Goal: Communication & Community: Answer question/provide support

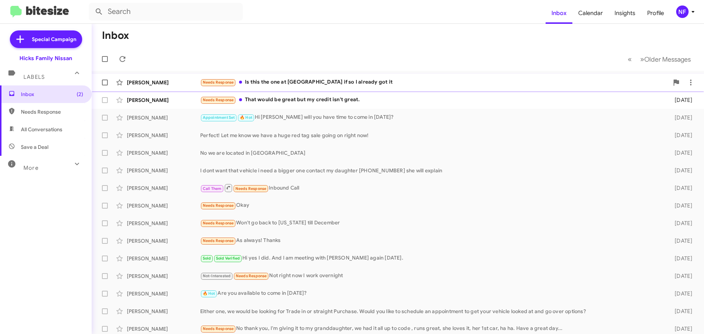
click at [292, 84] on div "Needs Response Is this the one at [GEOGRAPHIC_DATA] if so I already got it" at bounding box center [434, 82] width 469 height 8
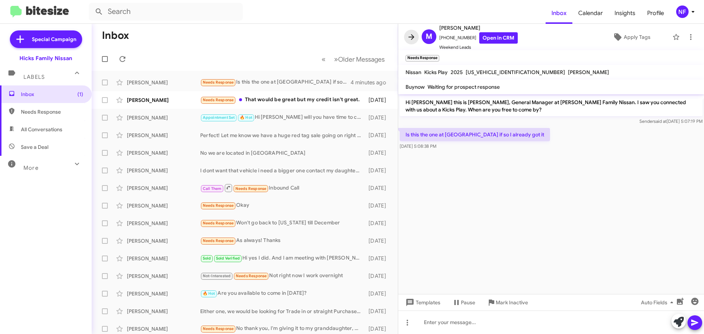
click at [408, 35] on icon at bounding box center [411, 37] width 9 height 9
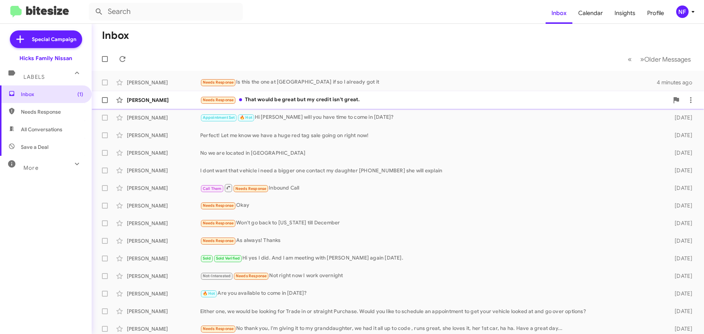
click at [311, 101] on div "Needs Response That would be great but my credit isn't great." at bounding box center [434, 100] width 469 height 8
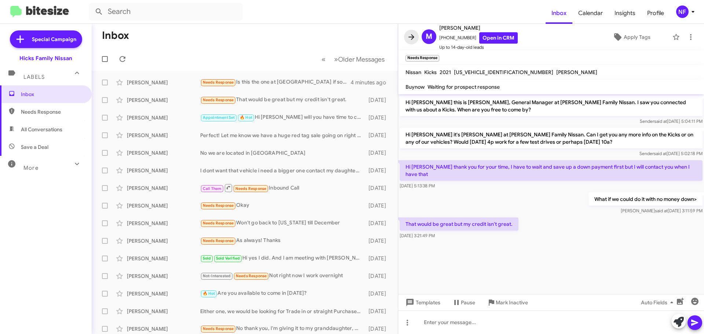
click at [414, 37] on icon at bounding box center [412, 37] width 6 height 6
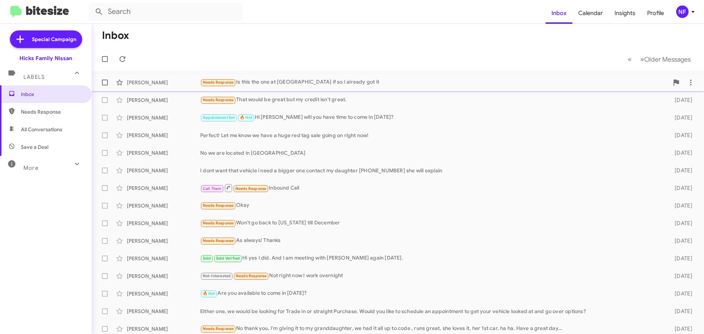
click at [275, 79] on div "Needs Response Is this the one at [GEOGRAPHIC_DATA] if so I already got it" at bounding box center [434, 82] width 469 height 8
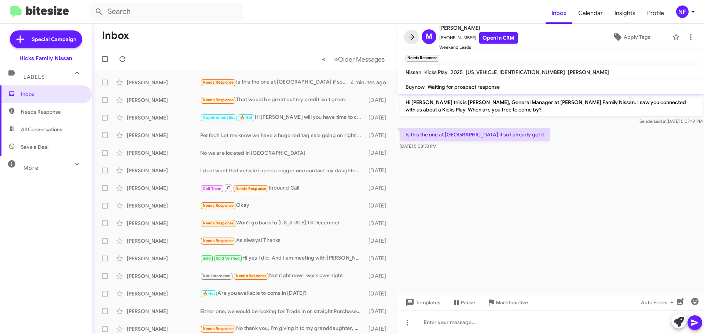
click at [412, 34] on icon at bounding box center [411, 37] width 9 height 9
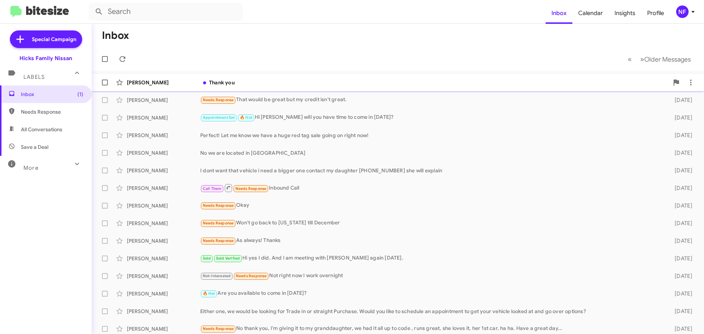
click at [184, 79] on div "[PERSON_NAME]" at bounding box center [163, 82] width 73 height 7
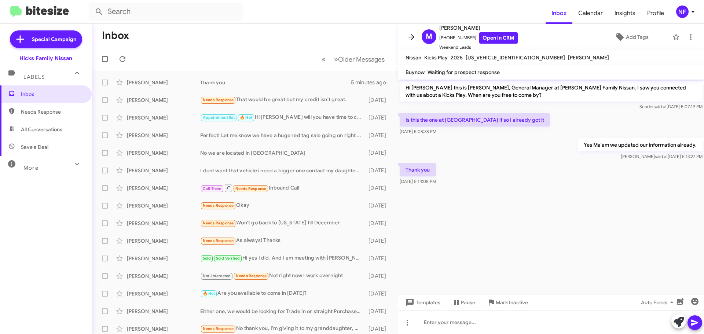
click at [412, 37] on icon at bounding box center [412, 37] width 6 height 6
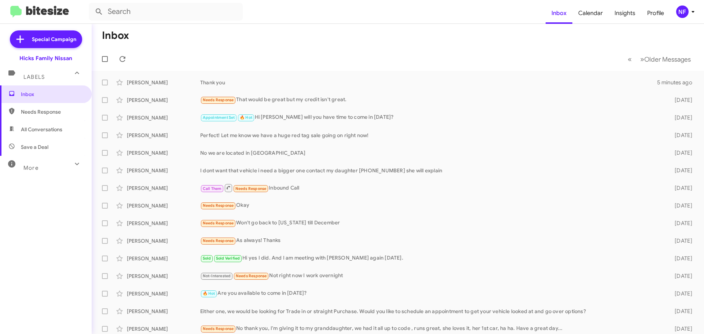
click at [38, 170] on span "More" at bounding box center [30, 168] width 15 height 7
click at [44, 278] on span "Sold" at bounding box center [46, 276] width 92 height 18
type input "in:sold"
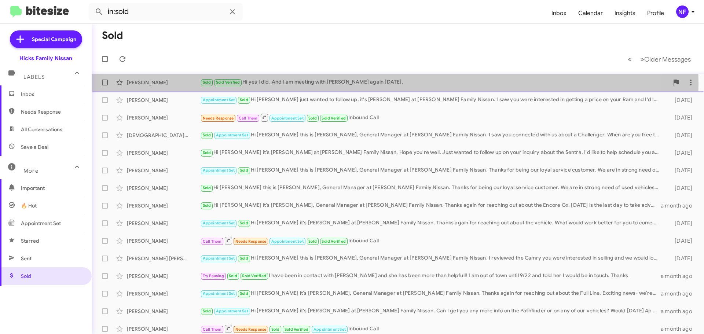
click at [354, 85] on div "Sold Sold Verified Hi yes I did. And I am meeting with [PERSON_NAME] again [DAT…" at bounding box center [434, 82] width 469 height 8
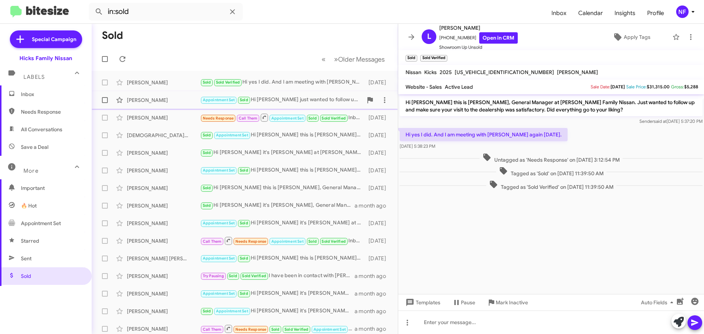
click at [280, 98] on div "Appointment Set Sold Hi [PERSON_NAME] just wanted to follow up, it's [PERSON_NA…" at bounding box center [281, 100] width 162 height 8
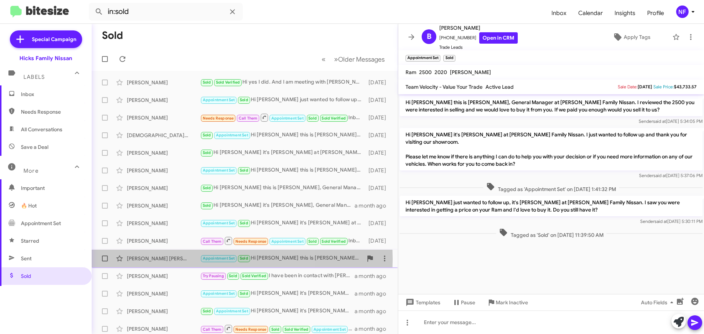
click at [167, 259] on div "[PERSON_NAME] [PERSON_NAME]" at bounding box center [163, 258] width 73 height 7
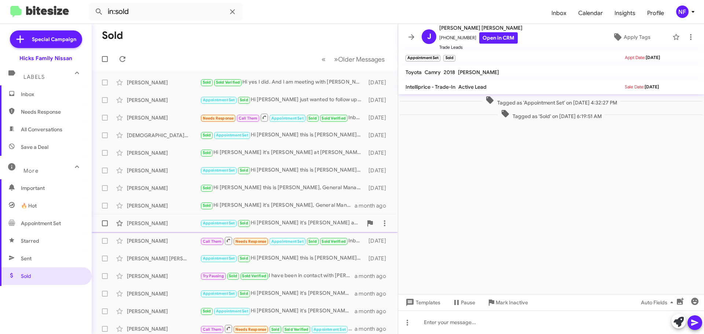
click at [146, 224] on div "[PERSON_NAME]" at bounding box center [163, 223] width 73 height 7
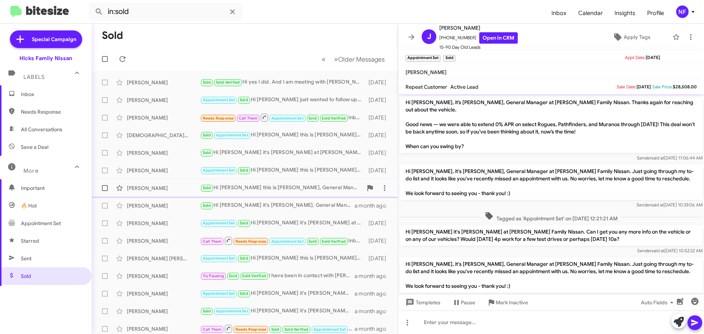
click at [143, 190] on div "[PERSON_NAME]" at bounding box center [163, 187] width 73 height 7
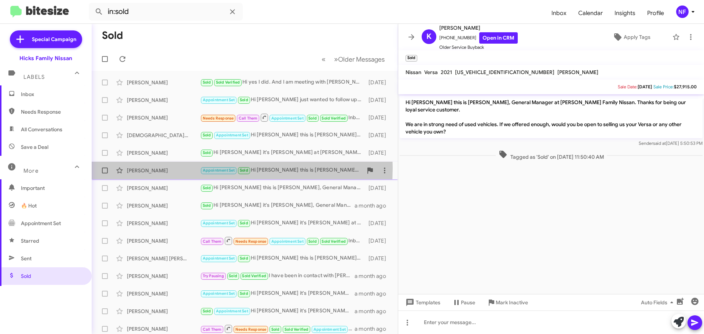
click at [165, 168] on div "[PERSON_NAME]" at bounding box center [163, 170] width 73 height 7
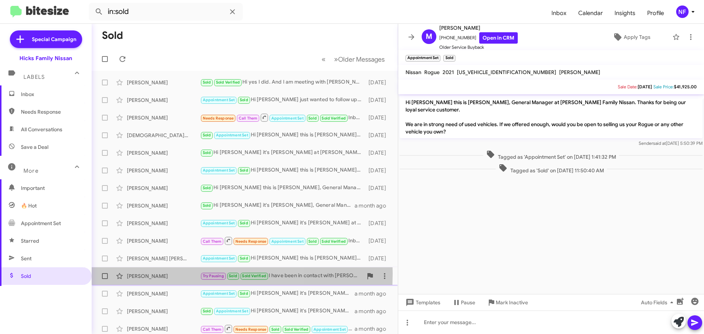
click at [162, 274] on div "[PERSON_NAME]" at bounding box center [163, 276] width 73 height 7
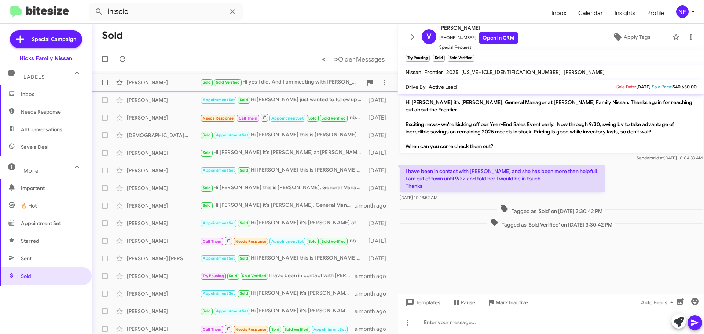
click at [277, 86] on div "Sold Sold Verified Hi yes I did. And I am meeting with [PERSON_NAME] again [DAT…" at bounding box center [281, 82] width 162 height 8
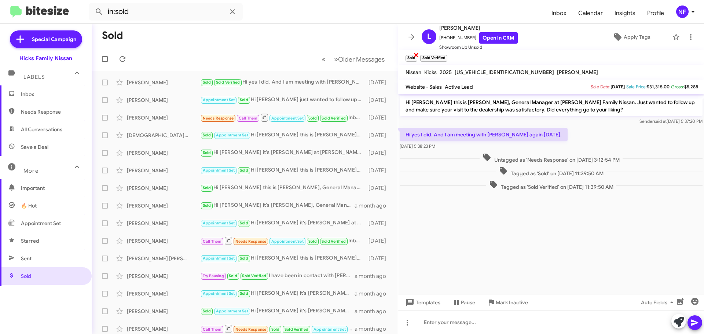
click at [417, 55] on span "×" at bounding box center [416, 54] width 6 height 9
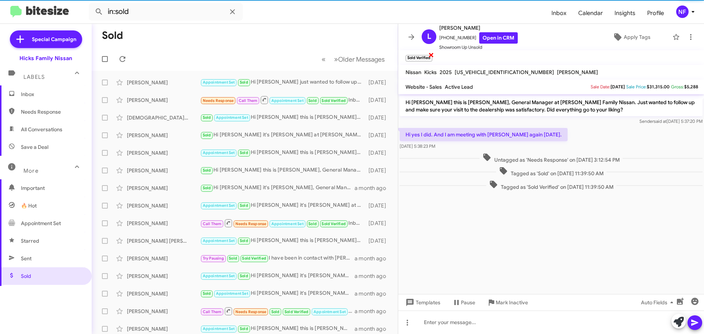
click at [432, 53] on span "×" at bounding box center [431, 54] width 6 height 9
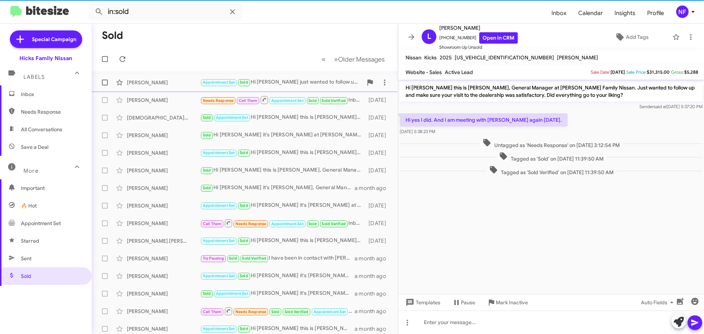
click at [184, 86] on div "[PERSON_NAME] Appointment Set Sold Hi [PERSON_NAME] just wanted to follow up, i…" at bounding box center [245, 82] width 295 height 15
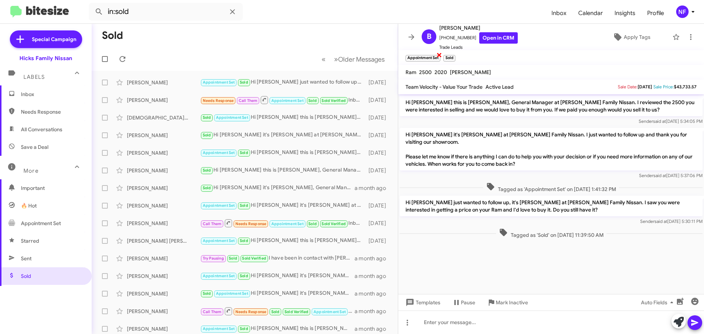
click at [439, 54] on span "×" at bounding box center [439, 54] width 6 height 9
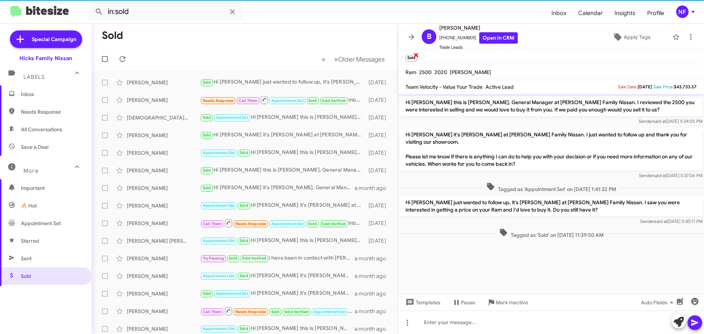
click at [415, 54] on span "×" at bounding box center [416, 54] width 6 height 9
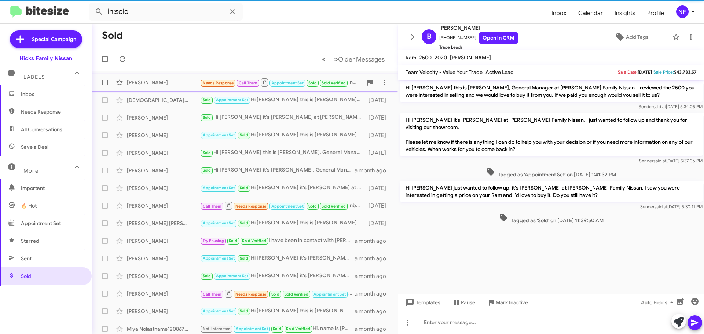
click at [172, 85] on div "[PERSON_NAME]" at bounding box center [163, 82] width 73 height 7
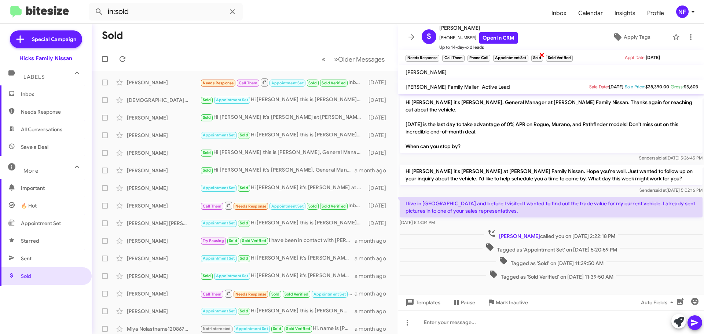
click at [542, 55] on span "×" at bounding box center [542, 54] width 6 height 9
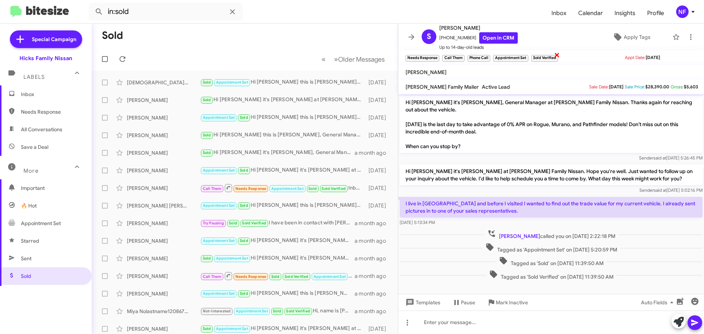
click at [558, 54] on span "×" at bounding box center [557, 54] width 6 height 9
click at [172, 86] on div "[DEMOGRAPHIC_DATA][PERSON_NAME] Sold Appointment Set Hi [PERSON_NAME] this is […" at bounding box center [245, 82] width 295 height 15
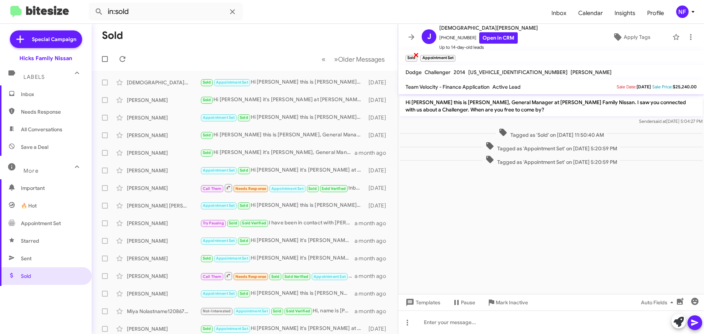
click at [416, 54] on span "×" at bounding box center [416, 54] width 6 height 9
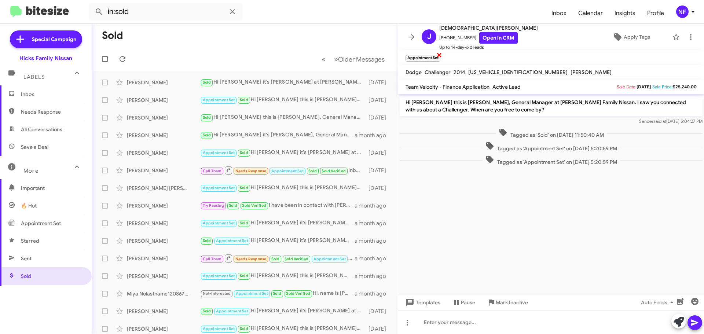
click at [439, 56] on span "×" at bounding box center [439, 54] width 6 height 9
click at [150, 201] on div "[PERSON_NAME] Try Pausing Sold Sold Verified I have been in contact with [PERSO…" at bounding box center [245, 205] width 295 height 15
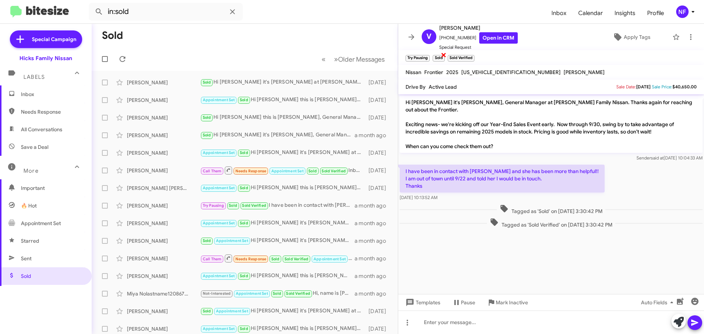
click at [443, 55] on span "×" at bounding box center [444, 54] width 6 height 9
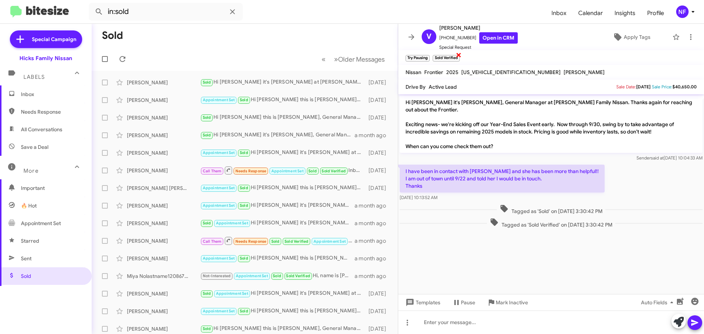
click at [458, 55] on span "×" at bounding box center [459, 54] width 6 height 9
click at [204, 84] on span "Sold" at bounding box center [207, 82] width 8 height 5
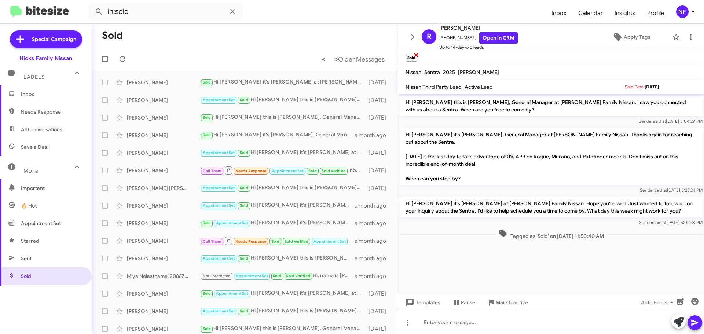
click at [416, 56] on span "×" at bounding box center [416, 54] width 6 height 9
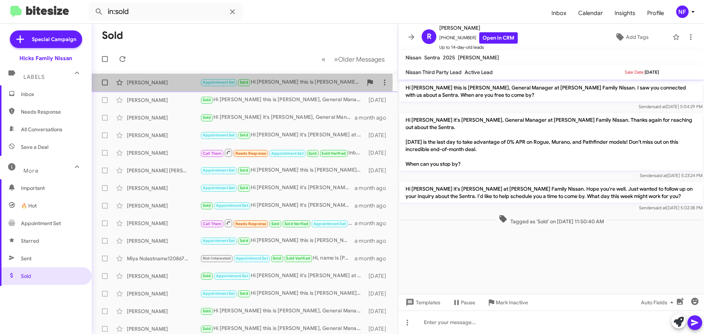
click at [186, 81] on div "[PERSON_NAME]" at bounding box center [163, 82] width 73 height 7
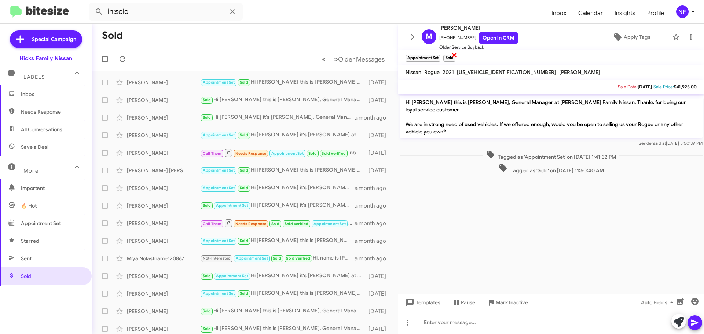
click at [454, 55] on span "×" at bounding box center [455, 54] width 6 height 9
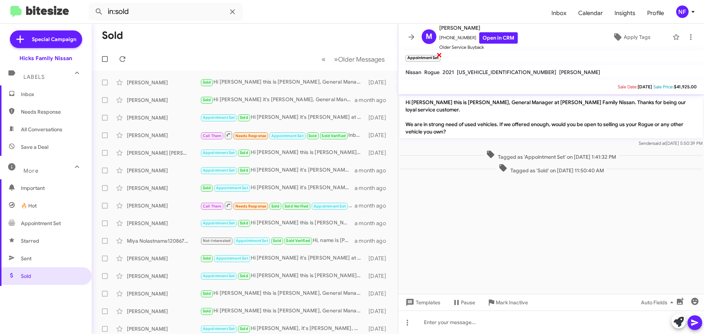
click at [439, 55] on span "×" at bounding box center [439, 54] width 6 height 9
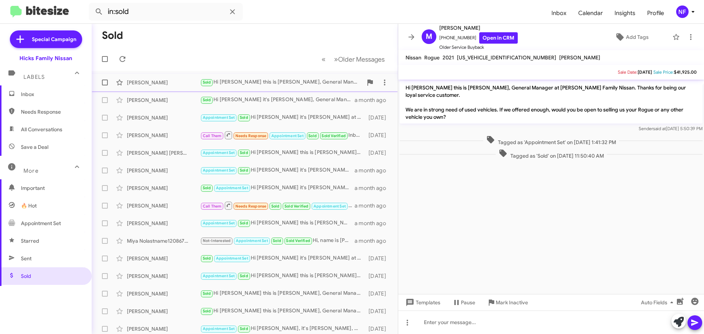
click at [177, 80] on div "[PERSON_NAME]" at bounding box center [163, 82] width 73 height 7
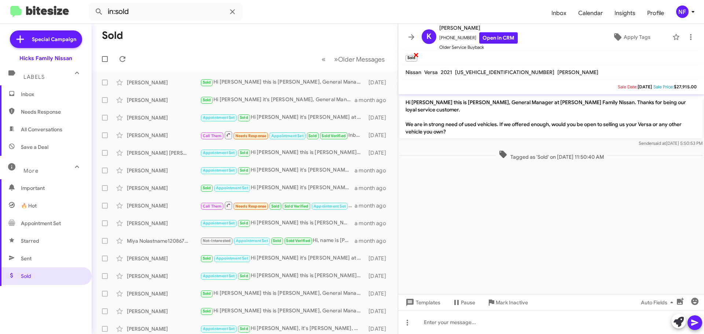
click at [415, 56] on span "×" at bounding box center [416, 54] width 6 height 9
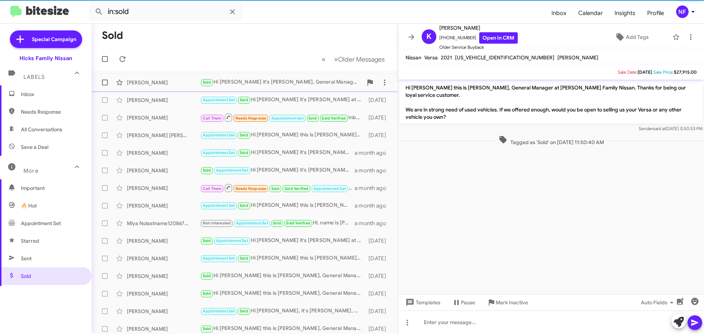
click at [178, 83] on div "[PERSON_NAME]" at bounding box center [163, 82] width 73 height 7
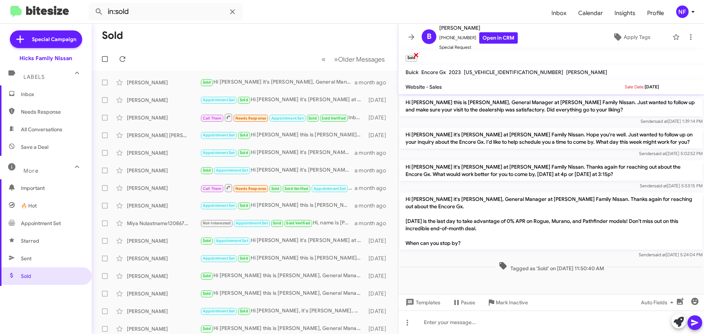
click at [416, 53] on span "×" at bounding box center [416, 54] width 6 height 9
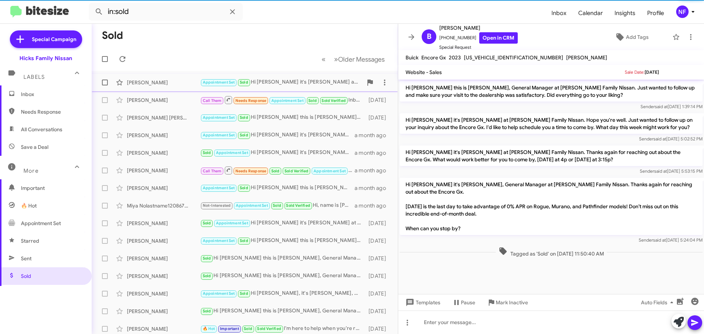
click at [151, 84] on div "[PERSON_NAME]" at bounding box center [163, 82] width 73 height 7
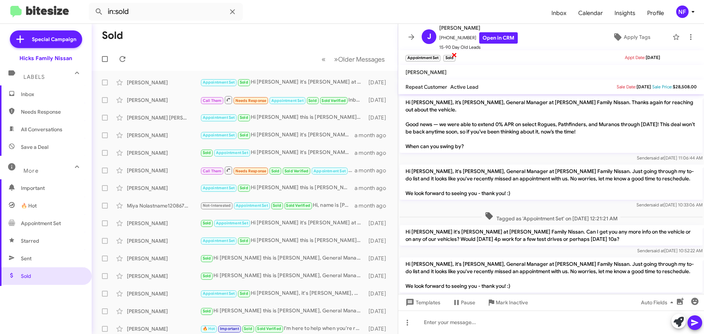
click at [454, 53] on span "×" at bounding box center [455, 54] width 6 height 9
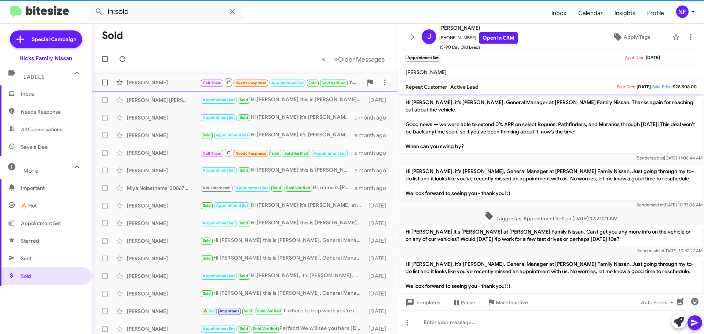
click at [157, 86] on div "[PERSON_NAME] Call Them Needs Response Appointment Set Sold Sold Verified Inbou…" at bounding box center [245, 82] width 295 height 15
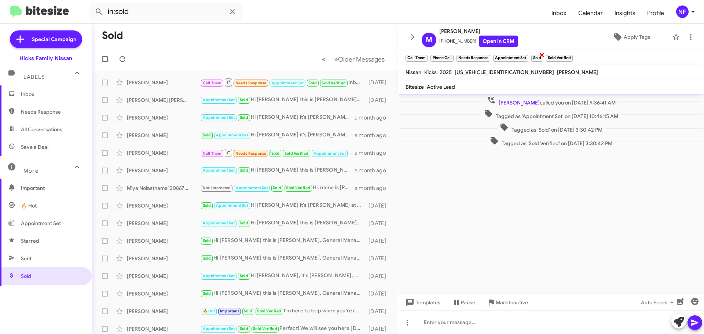
click at [542, 55] on span "×" at bounding box center [542, 54] width 6 height 9
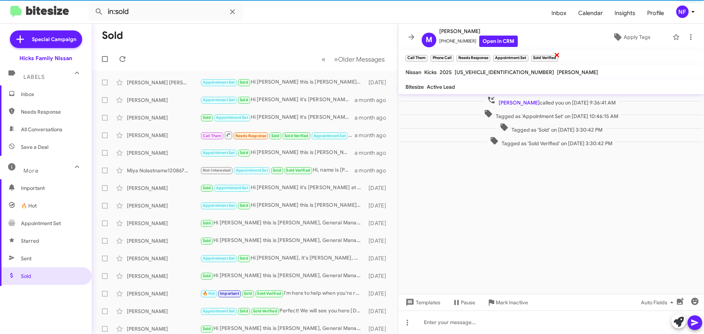
click at [558, 54] on span "×" at bounding box center [557, 54] width 6 height 9
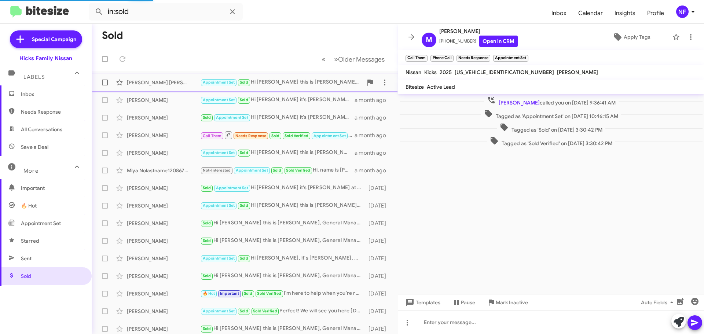
click at [156, 84] on div "[PERSON_NAME] [PERSON_NAME]" at bounding box center [163, 82] width 73 height 7
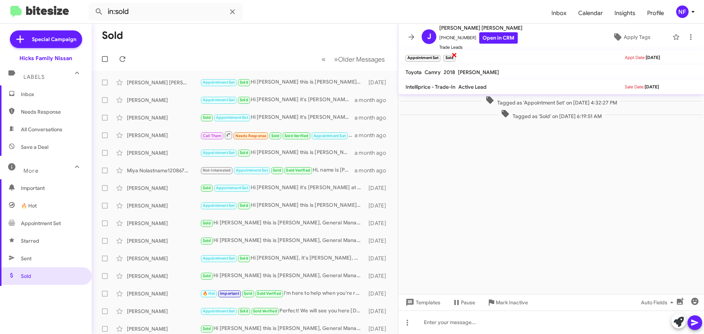
click at [454, 55] on span "×" at bounding box center [455, 54] width 6 height 9
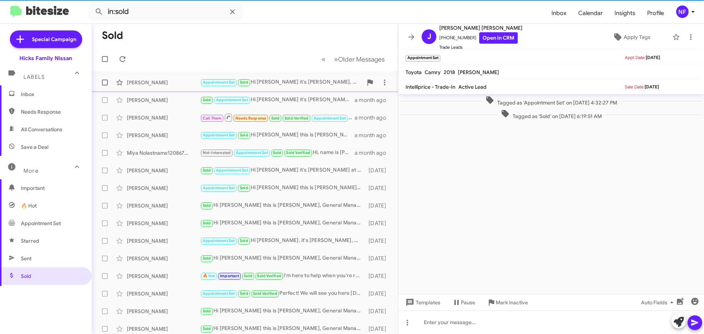
click at [150, 81] on div "[PERSON_NAME]" at bounding box center [163, 82] width 73 height 7
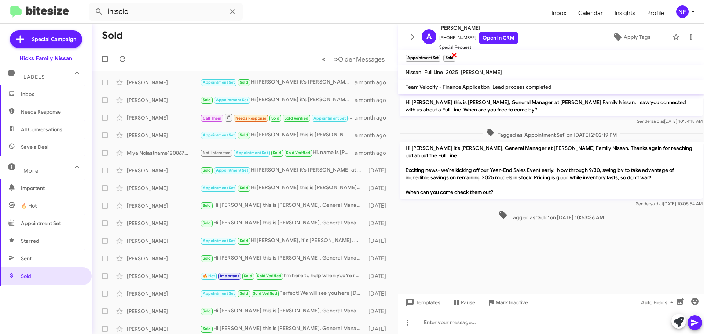
click at [454, 53] on span "×" at bounding box center [455, 54] width 6 height 9
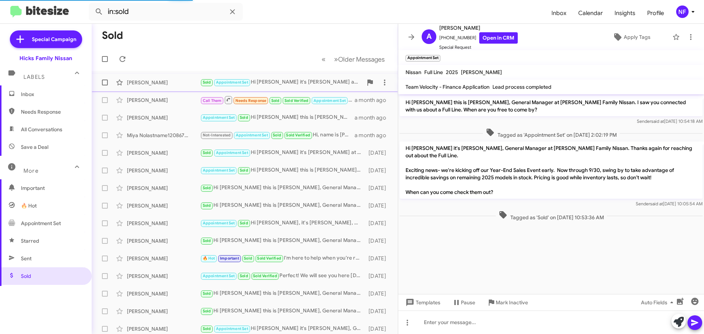
click at [160, 84] on div "[PERSON_NAME]" at bounding box center [163, 82] width 73 height 7
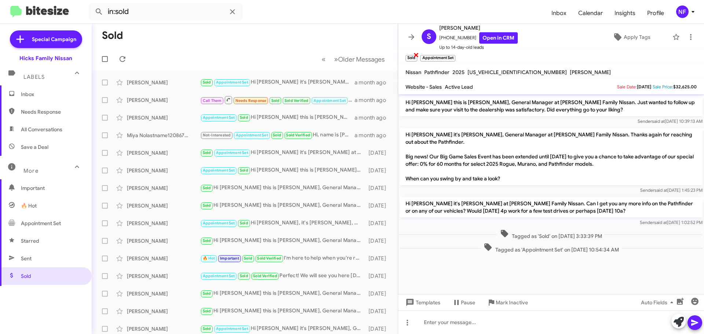
click at [415, 56] on span "×" at bounding box center [416, 54] width 6 height 9
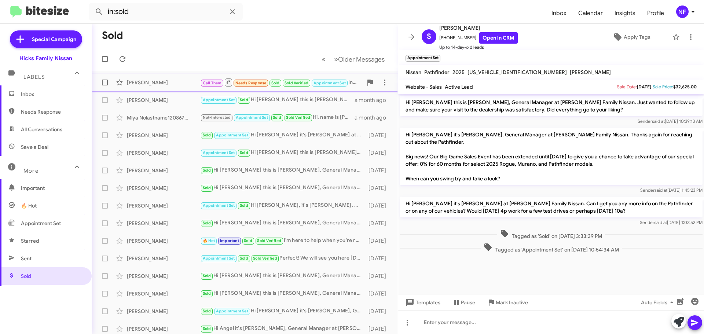
click at [150, 82] on div "[PERSON_NAME]" at bounding box center [163, 82] width 73 height 7
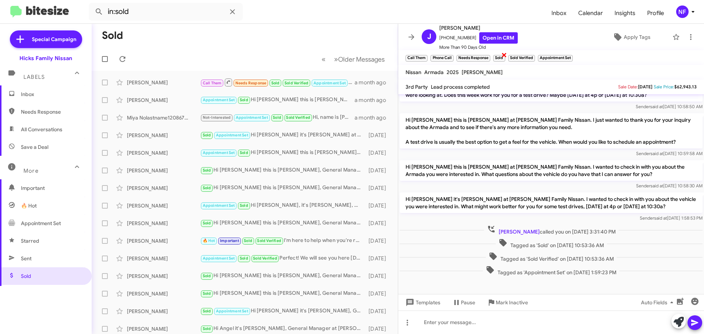
click at [504, 54] on span "×" at bounding box center [504, 54] width 6 height 9
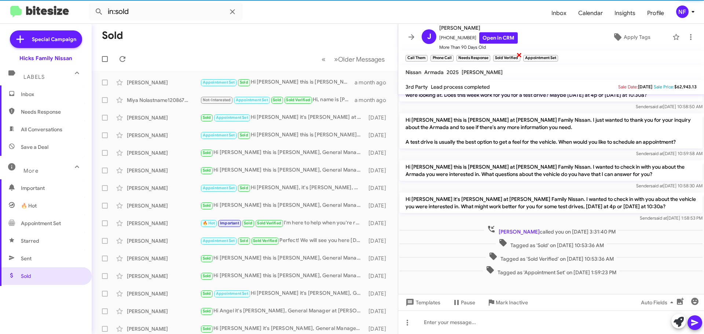
click at [519, 54] on span "×" at bounding box center [519, 54] width 6 height 9
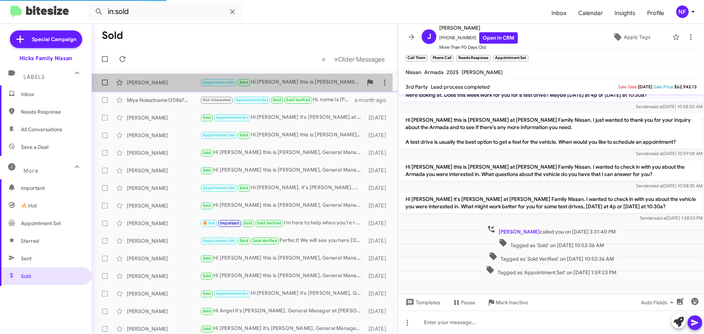
click at [173, 80] on div "[PERSON_NAME]" at bounding box center [163, 82] width 73 height 7
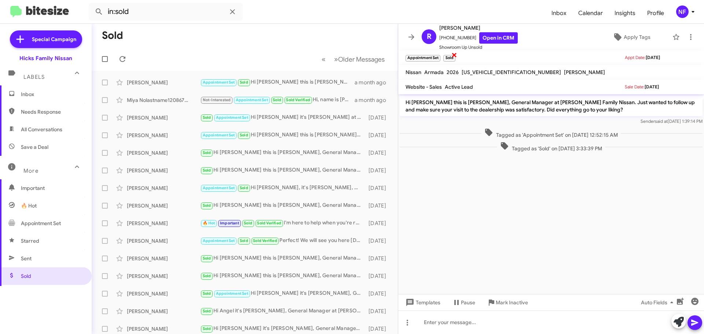
click at [454, 54] on span "×" at bounding box center [455, 54] width 6 height 9
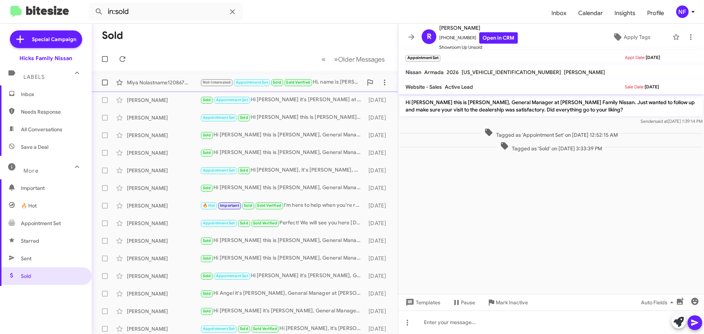
drag, startPoint x: 172, startPoint y: 85, endPoint x: 176, endPoint y: 86, distance: 3.8
click at [172, 85] on div "Miya Nolastname120867322" at bounding box center [163, 82] width 73 height 7
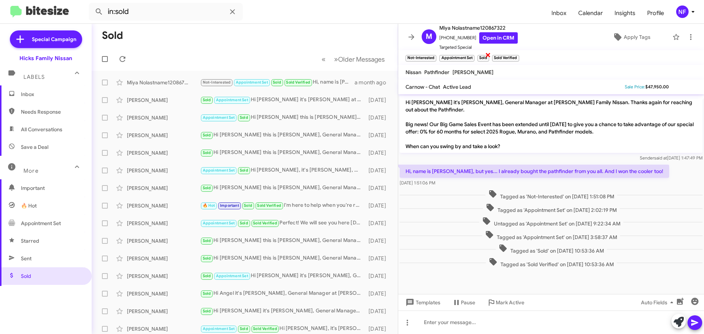
click at [488, 56] on span "×" at bounding box center [488, 54] width 6 height 9
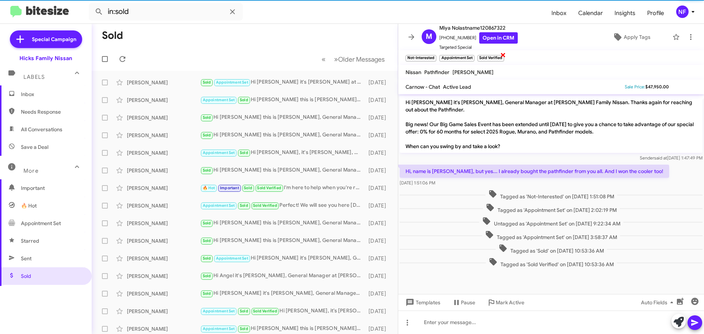
click at [503, 54] on span "×" at bounding box center [503, 54] width 6 height 9
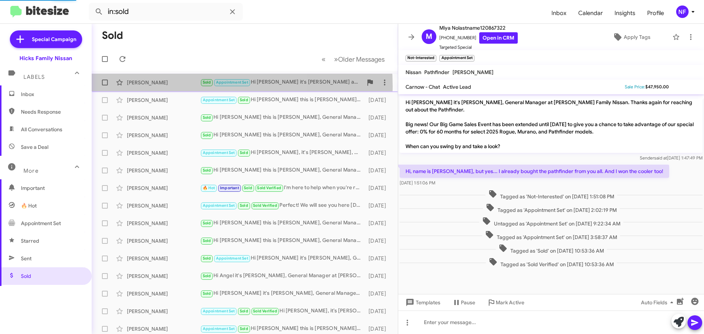
click at [163, 87] on div "[PERSON_NAME] Moral Sold Appointment Set Hi [PERSON_NAME] it's [PERSON_NAME] at…" at bounding box center [245, 82] width 295 height 15
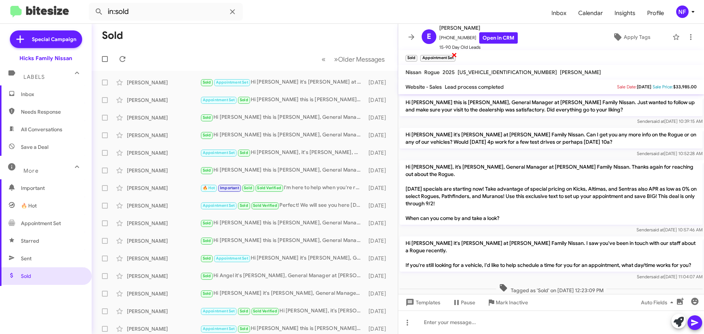
click at [454, 55] on span "×" at bounding box center [455, 54] width 6 height 9
click at [416, 55] on span "×" at bounding box center [416, 54] width 6 height 9
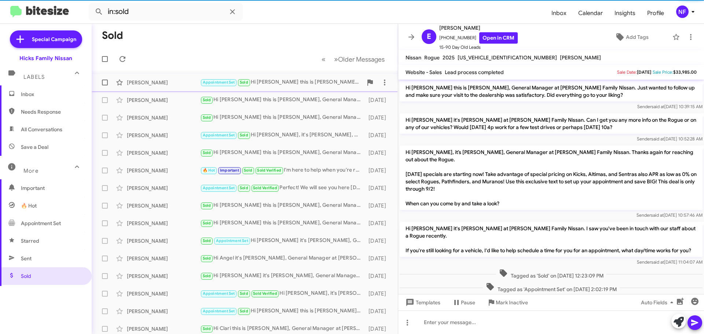
click at [152, 85] on div "[PERSON_NAME]" at bounding box center [163, 82] width 73 height 7
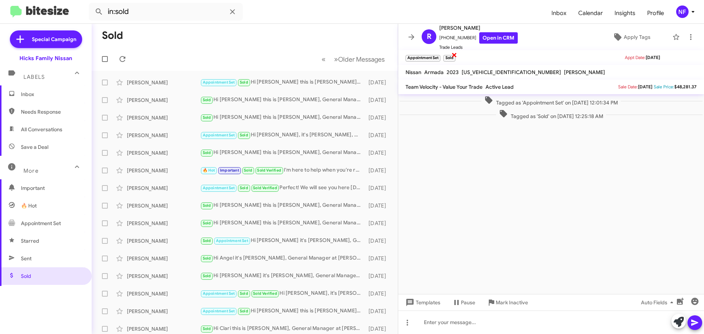
click at [453, 55] on span "×" at bounding box center [455, 54] width 6 height 9
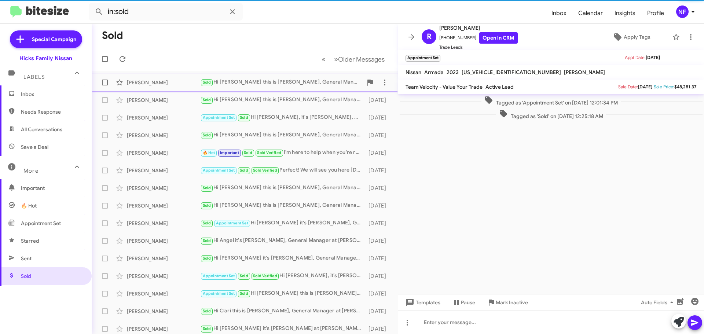
click at [157, 81] on div "[PERSON_NAME]" at bounding box center [163, 82] width 73 height 7
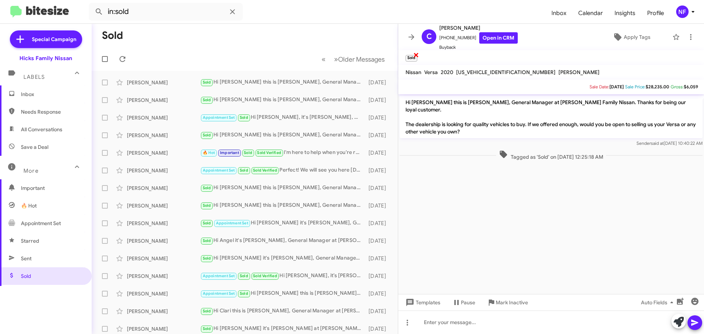
click at [416, 55] on span "×" at bounding box center [416, 54] width 6 height 9
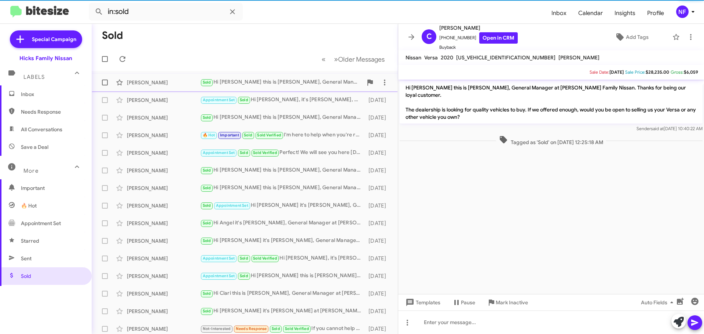
click at [145, 83] on div "[PERSON_NAME]" at bounding box center [163, 82] width 73 height 7
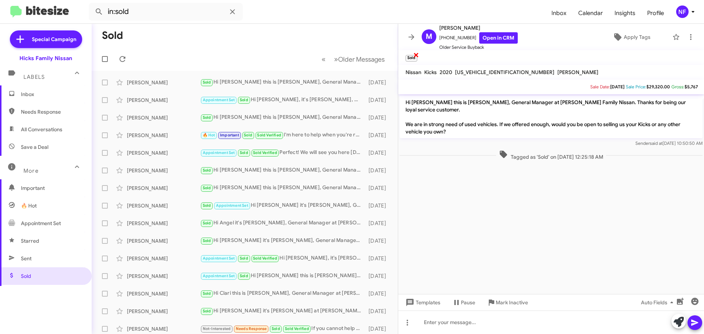
click at [416, 54] on span "×" at bounding box center [416, 54] width 6 height 9
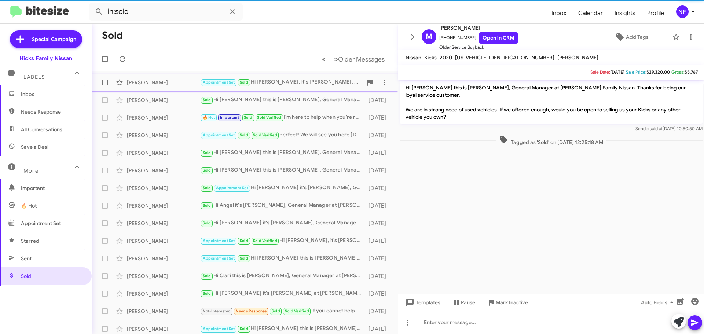
click at [173, 82] on div "[PERSON_NAME]" at bounding box center [163, 82] width 73 height 7
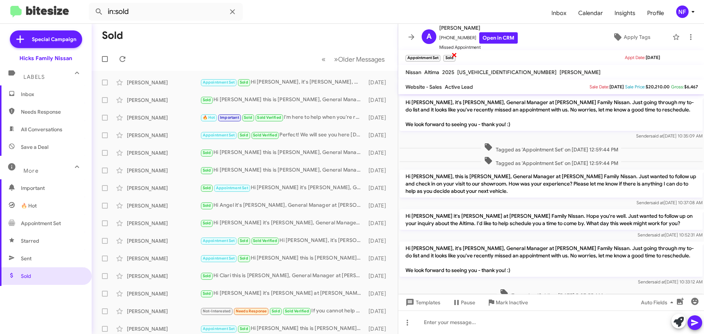
click at [453, 54] on span "×" at bounding box center [455, 54] width 6 height 9
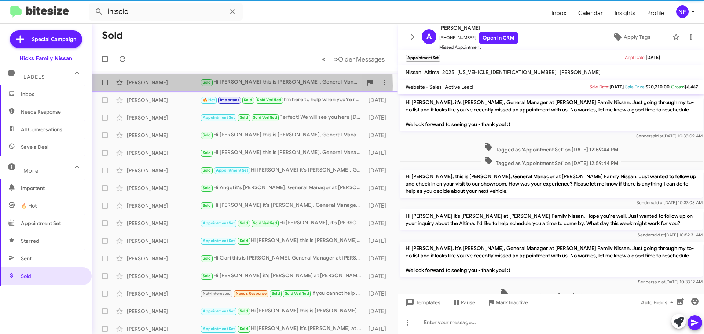
click at [144, 86] on div "[PERSON_NAME]" at bounding box center [163, 82] width 73 height 7
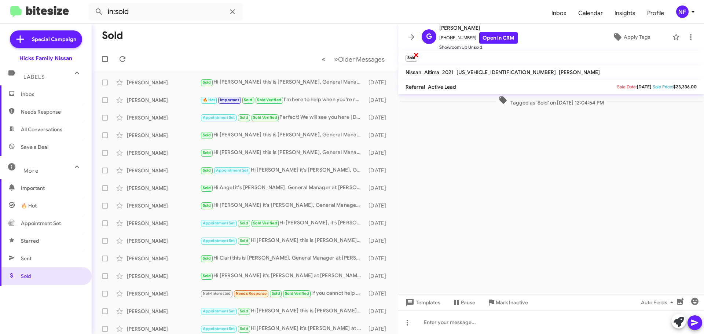
click at [415, 55] on span "×" at bounding box center [416, 54] width 6 height 9
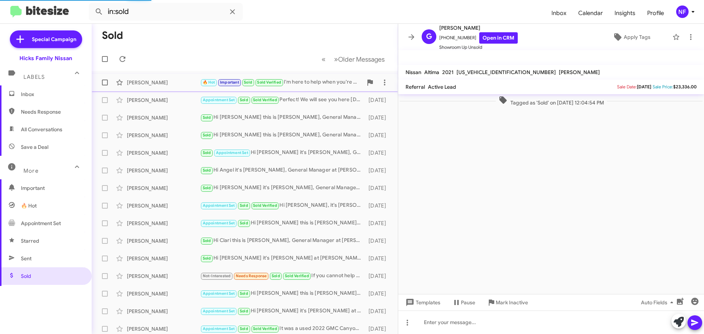
click at [161, 85] on div "[PERSON_NAME]" at bounding box center [163, 82] width 73 height 7
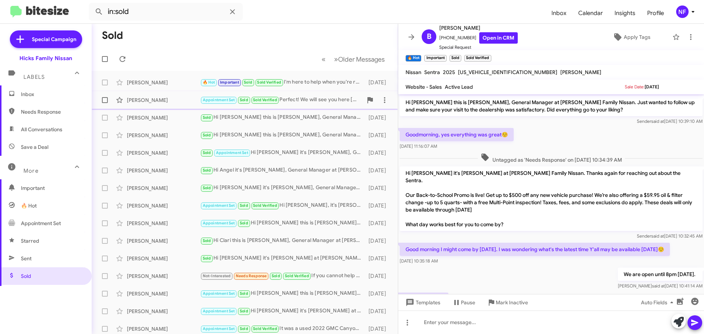
click at [135, 98] on div "[PERSON_NAME]" at bounding box center [163, 99] width 73 height 7
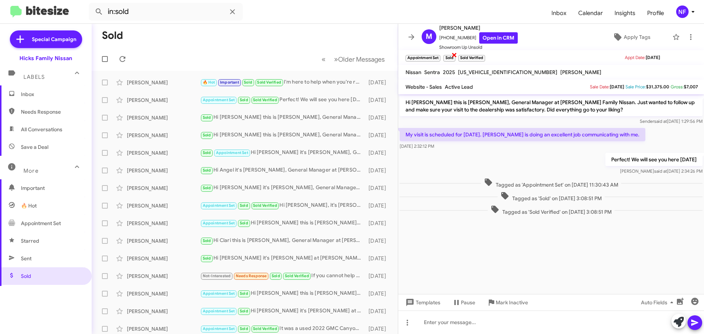
click at [453, 55] on span "×" at bounding box center [455, 54] width 6 height 9
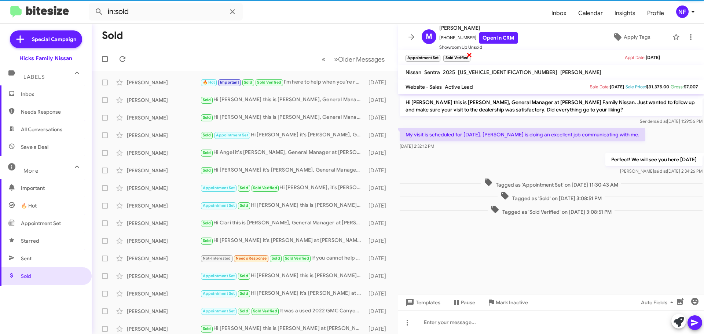
click at [469, 55] on span "×" at bounding box center [470, 54] width 6 height 9
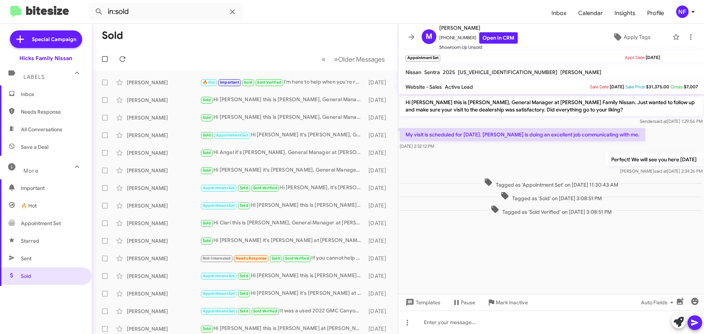
click at [34, 96] on span "Inbox" at bounding box center [52, 94] width 62 height 7
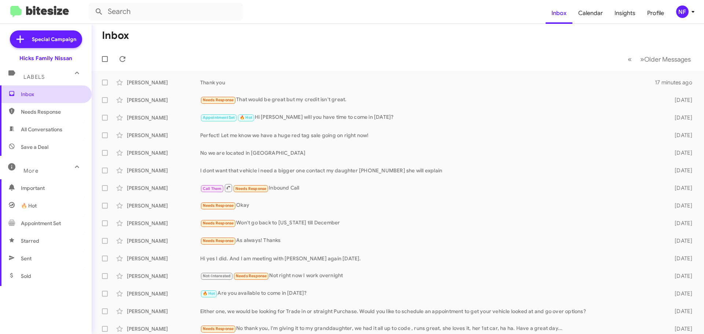
click at [47, 92] on span "Inbox" at bounding box center [52, 94] width 62 height 7
click at [125, 59] on icon at bounding box center [123, 59] width 6 height 6
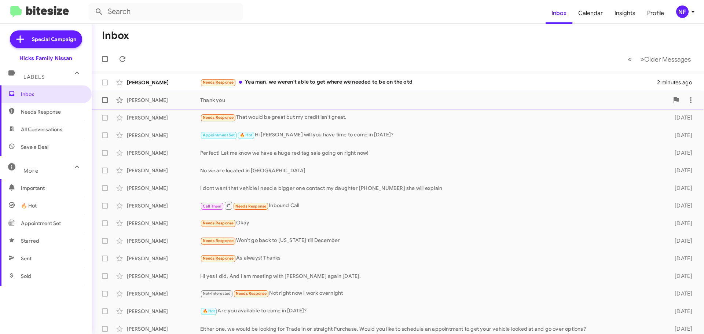
drag, startPoint x: 315, startPoint y: 84, endPoint x: 315, endPoint y: 91, distance: 7.0
click at [315, 84] on div "Needs Response Yea man, we weren't able to get where we needed to be on the otd" at bounding box center [428, 82] width 457 height 8
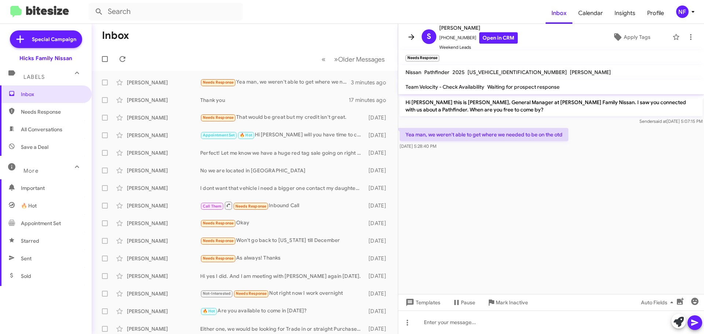
click at [412, 31] on button at bounding box center [411, 37] width 15 height 15
